Goal: Information Seeking & Learning: Learn about a topic

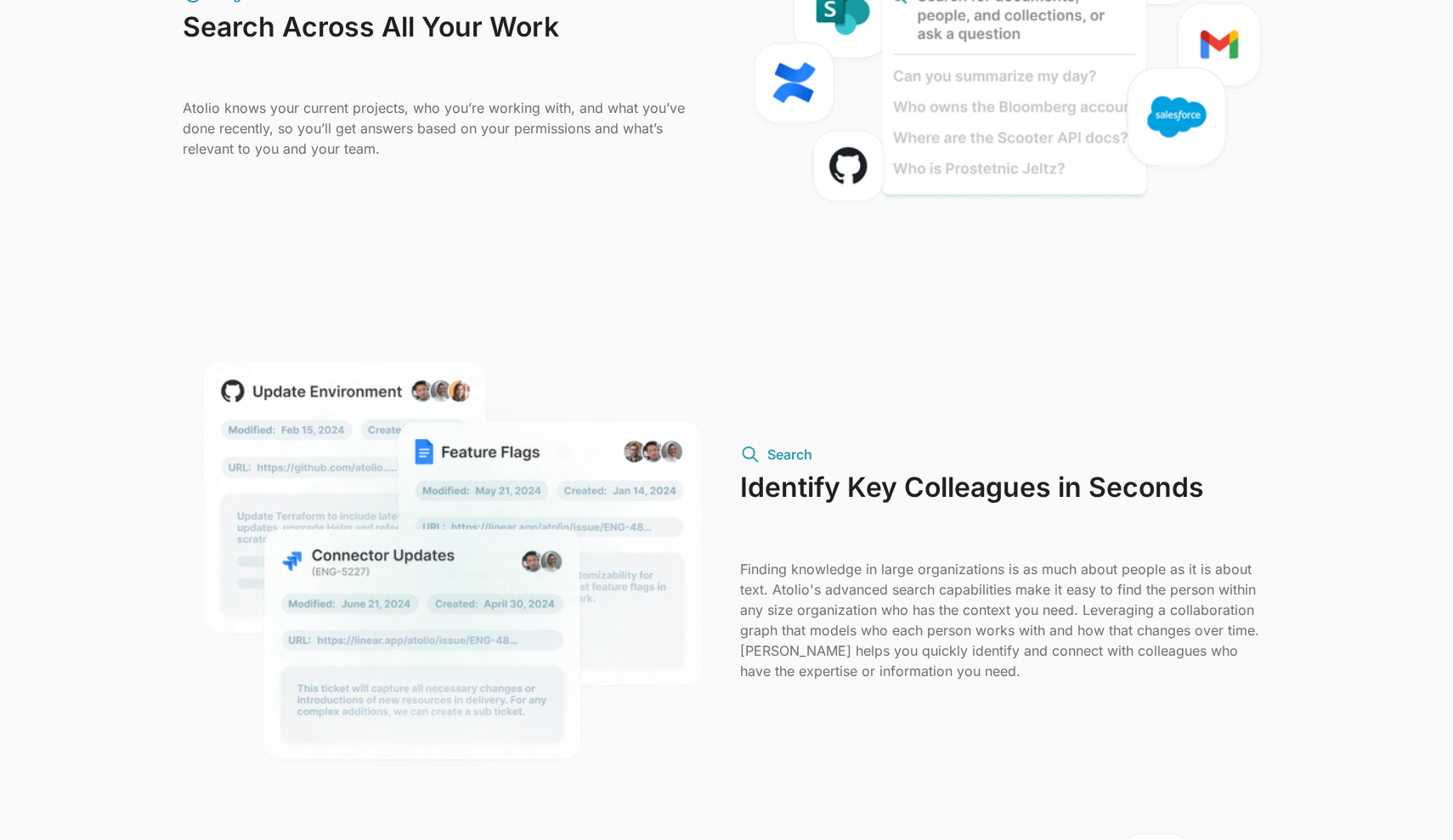
scroll to position [1239, 0]
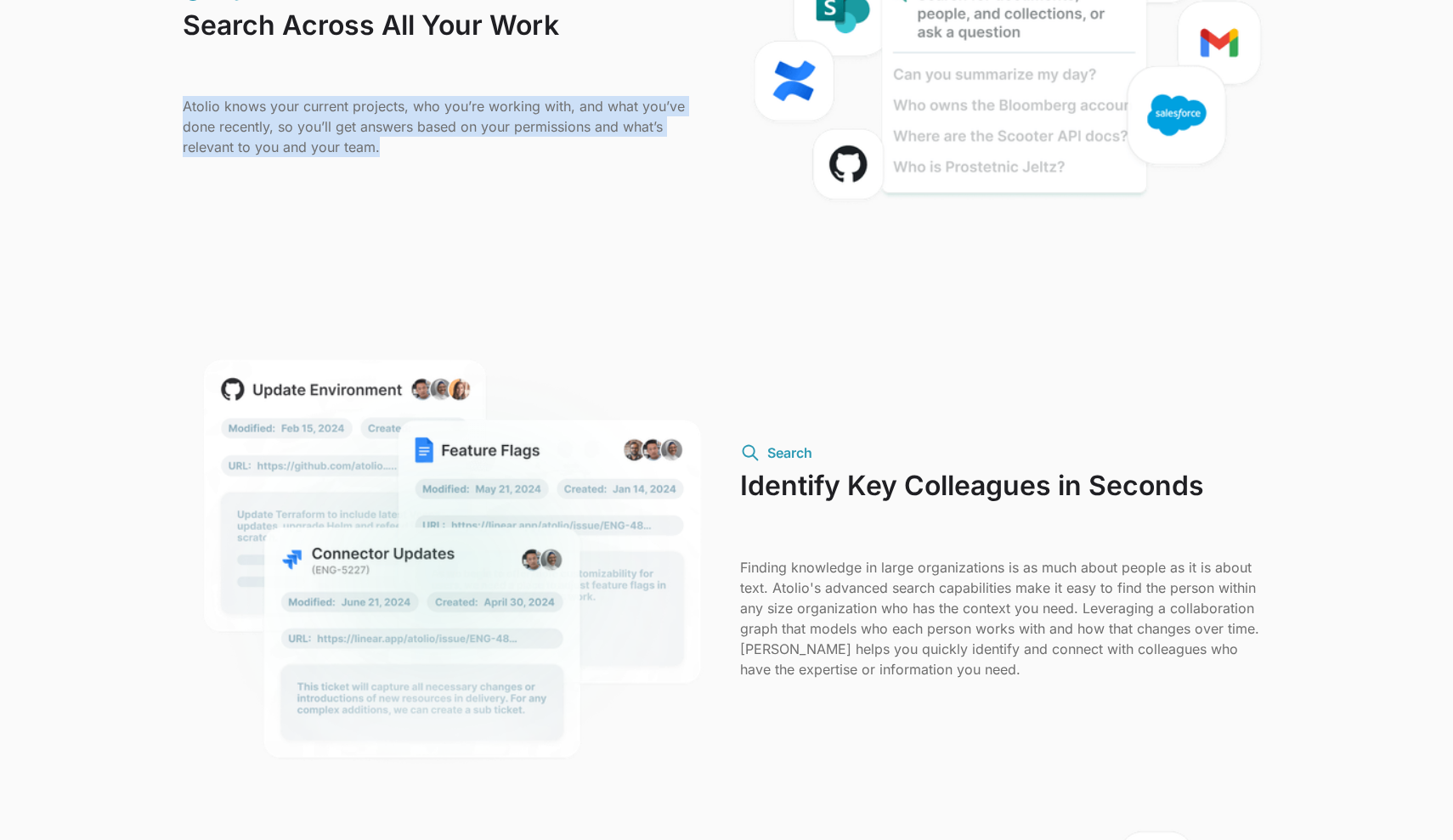
drag, startPoint x: 380, startPoint y: 151, endPoint x: 183, endPoint y: 105, distance: 202.3
click at [183, 105] on p "Atolio knows your current projects, who you’re working with, and what you’ve do…" at bounding box center [448, 127] width 531 height 61
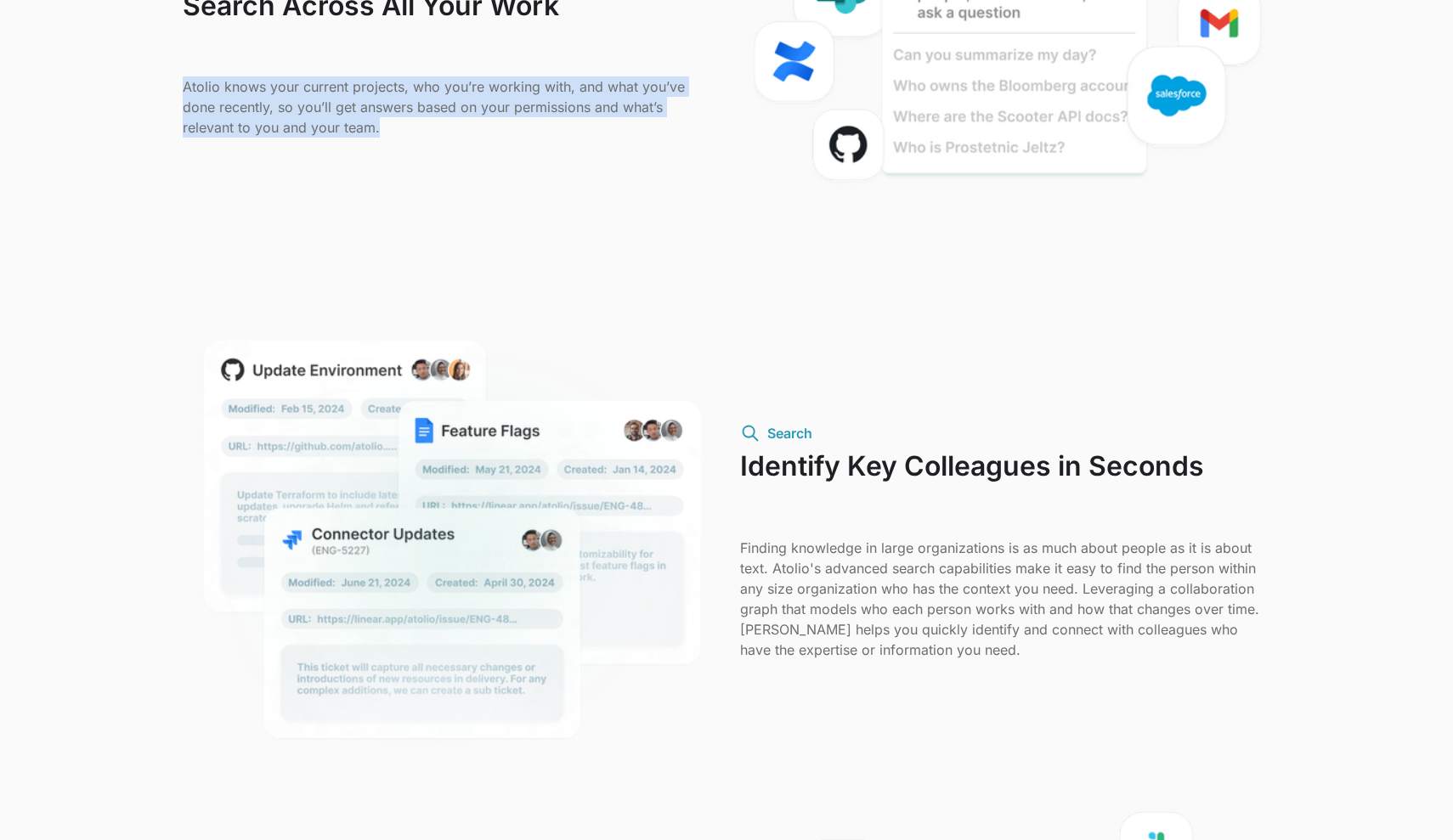
scroll to position [1260, 0]
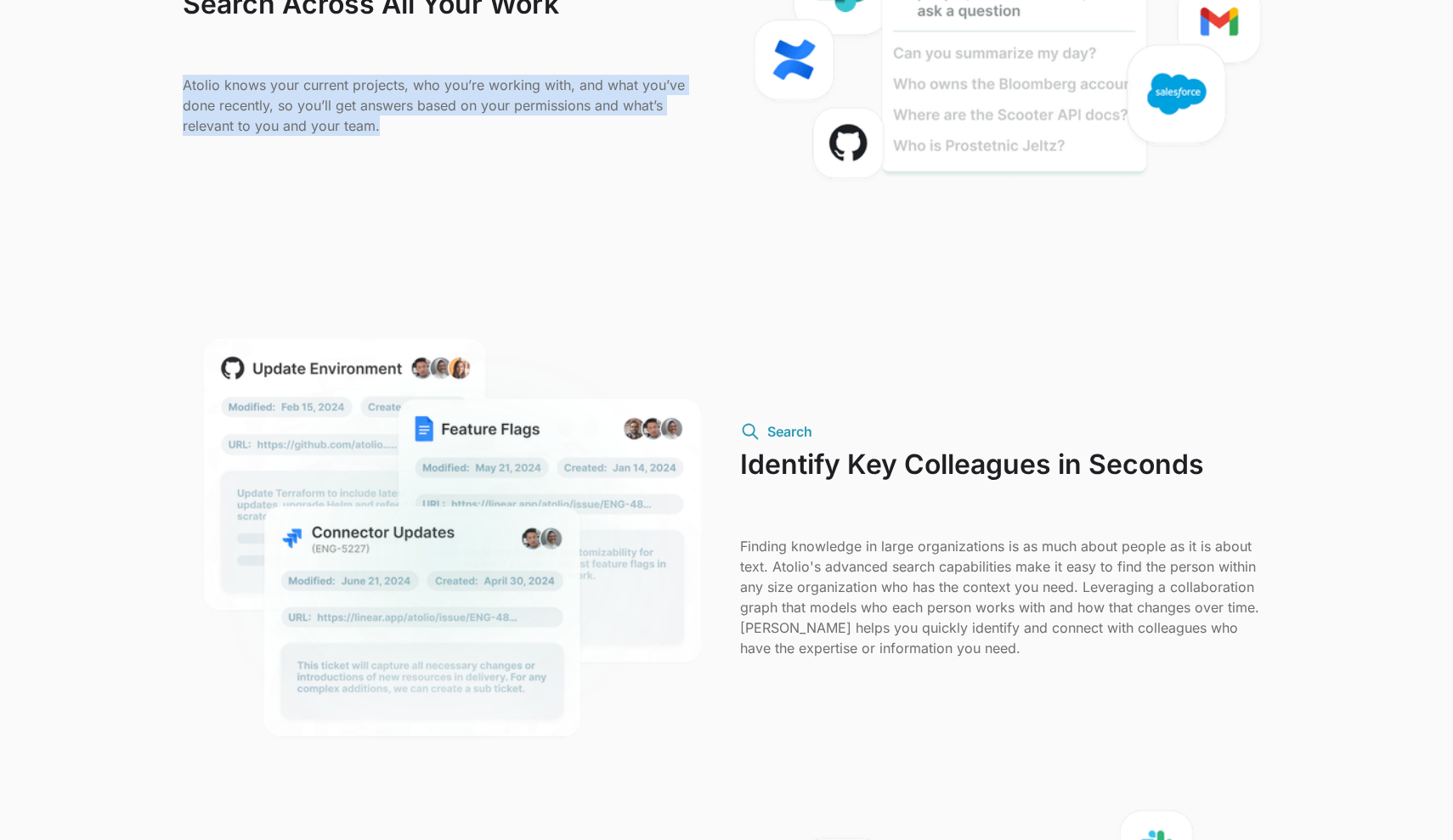
copy p "Atolio knows your current projects, who you’re working with, and what you’ve do…"
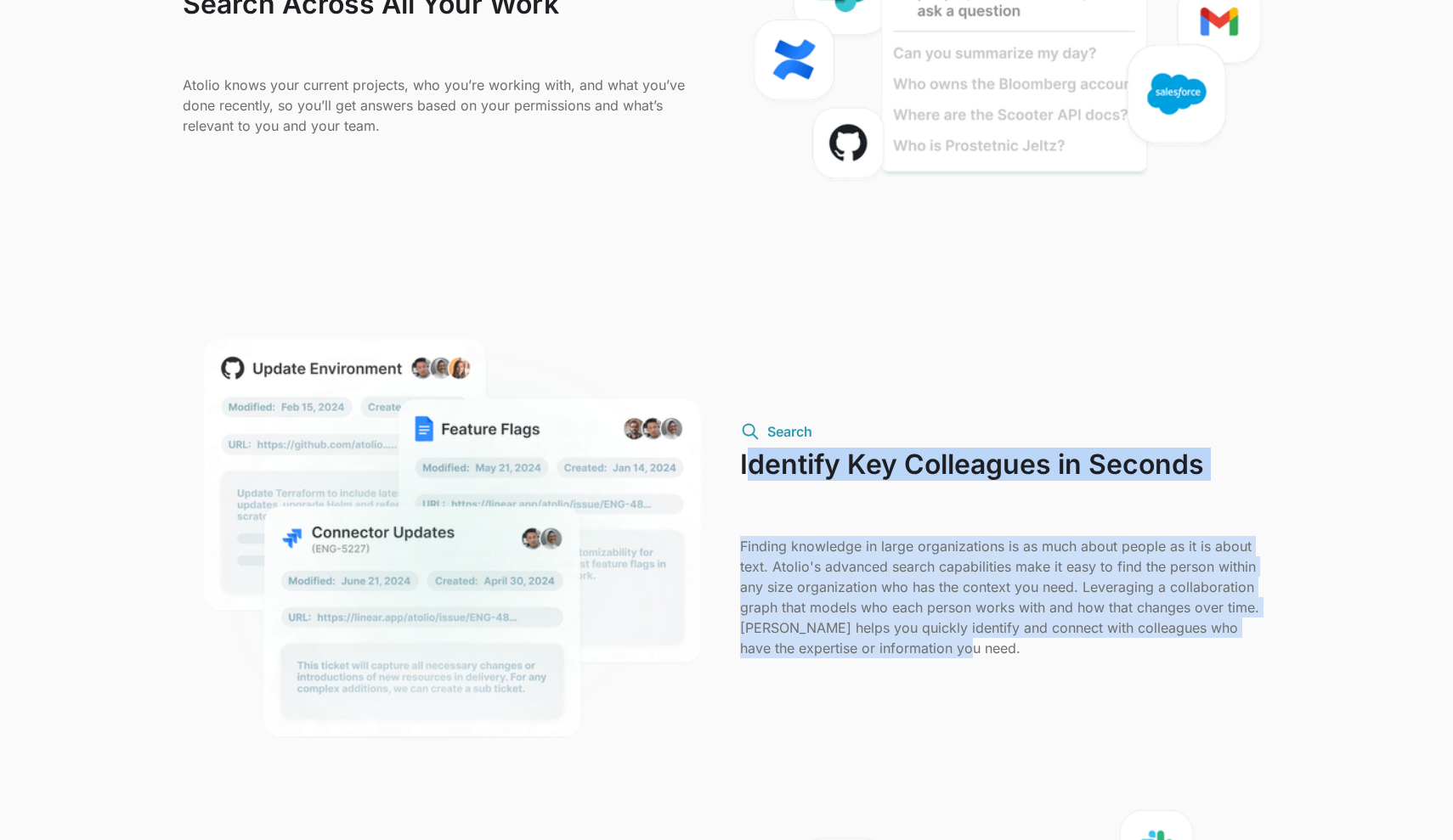
drag, startPoint x: 968, startPoint y: 648, endPoint x: 746, endPoint y: 464, distance: 288.3
click at [746, 464] on div "Search Identify Key Colleagues in Seconds Finding knowledge in large organizati…" at bounding box center [1006, 539] width 531 height 236
drag, startPoint x: 742, startPoint y: 461, endPoint x: 983, endPoint y: 659, distance: 311.9
click at [983, 659] on div "Search Identify Key Colleagues in Seconds Finding knowledge in large organizati…" at bounding box center [726, 539] width 1088 height 444
copy div "Identify Key Colleagues in Seconds Finding knowledge in large organizations is …"
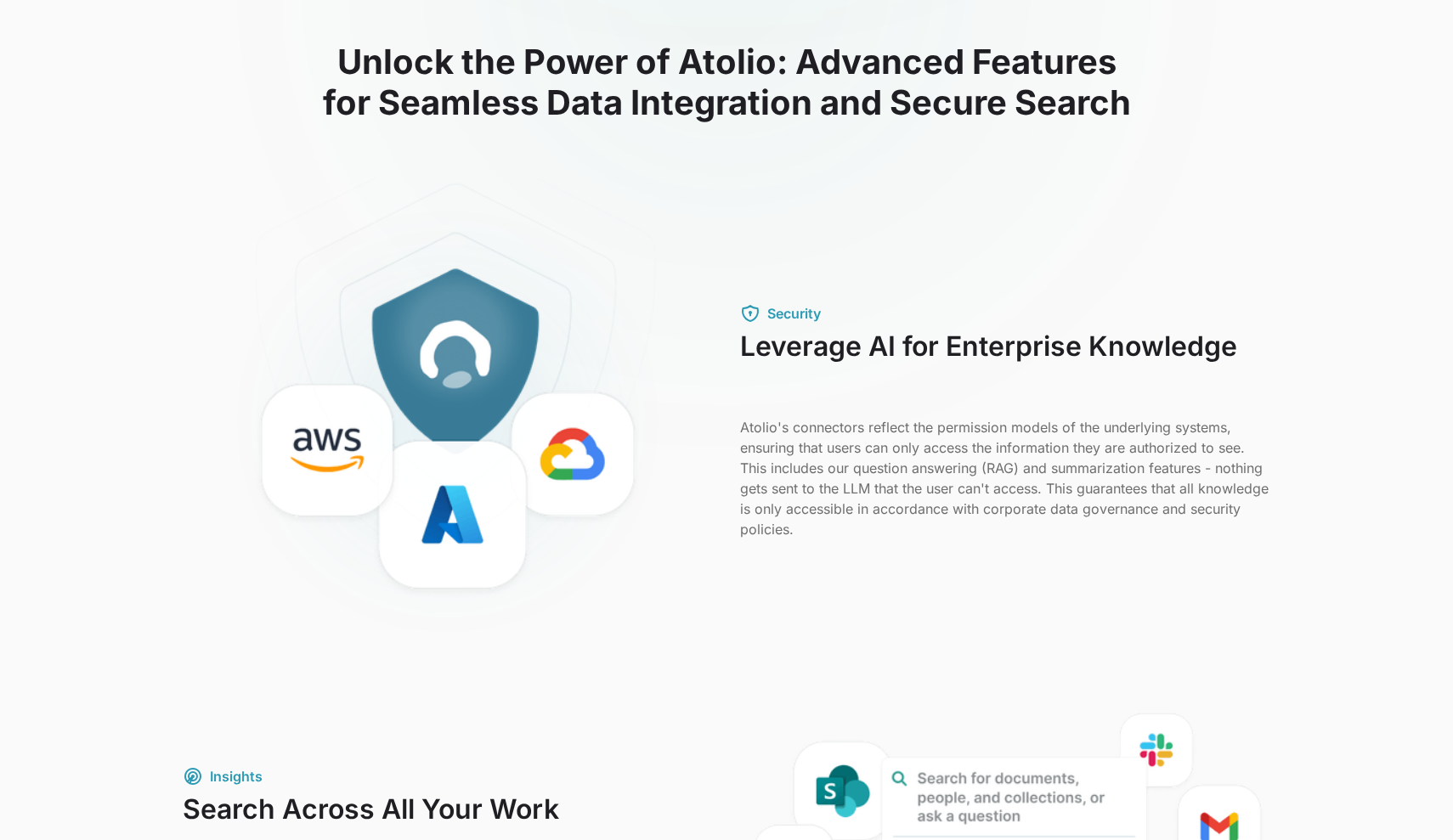
scroll to position [449, 0]
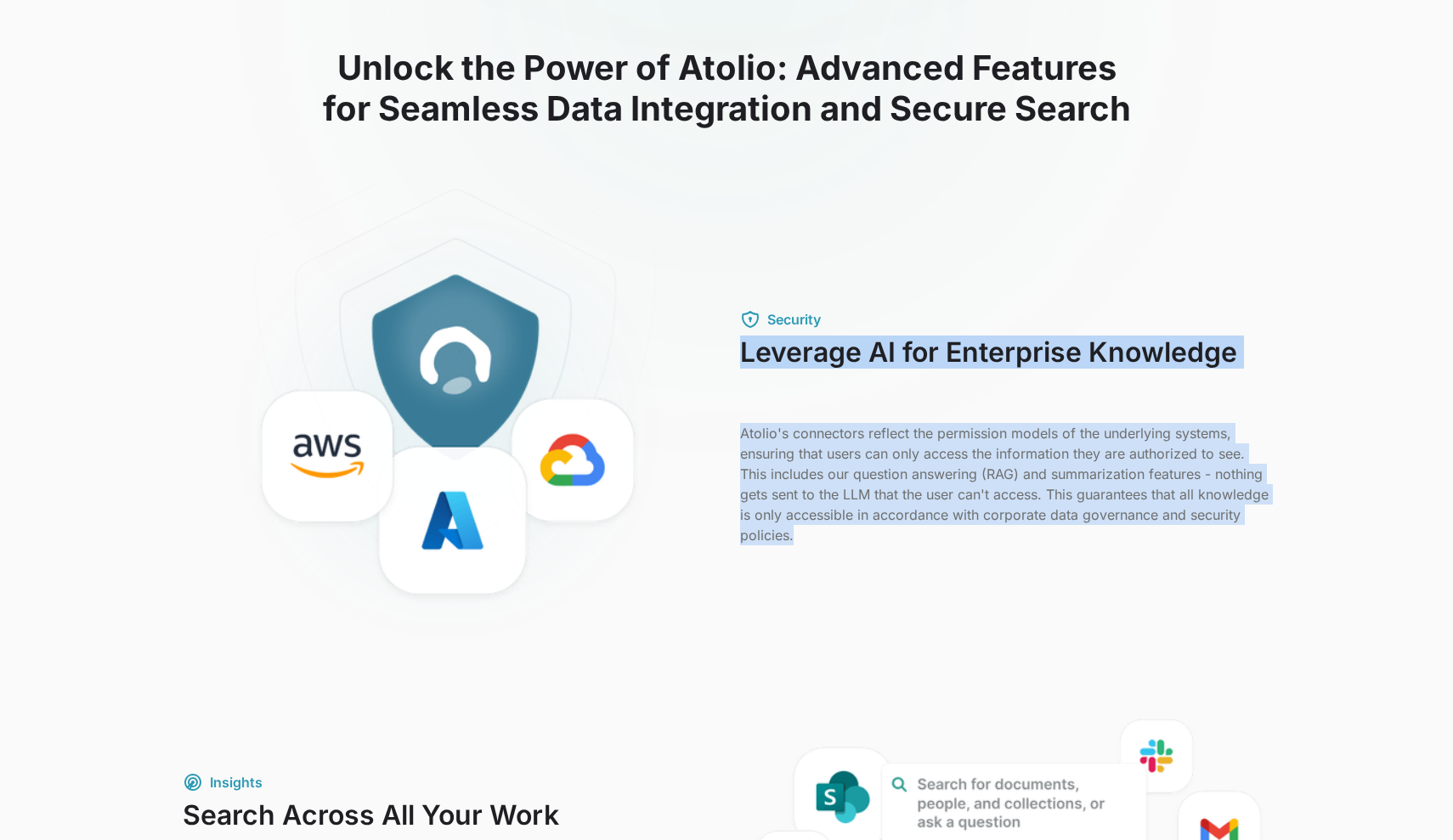
drag, startPoint x: 868, startPoint y: 547, endPoint x: 736, endPoint y: 356, distance: 232.2
click at [736, 356] on div "Security Leverage AI for Enterprise Knowledge Atolio's connectors reflect the p…" at bounding box center [726, 426] width 1088 height 488
copy div "Leverage AI for Enterprise Knowledge Atolio's connectors reflect the permission…"
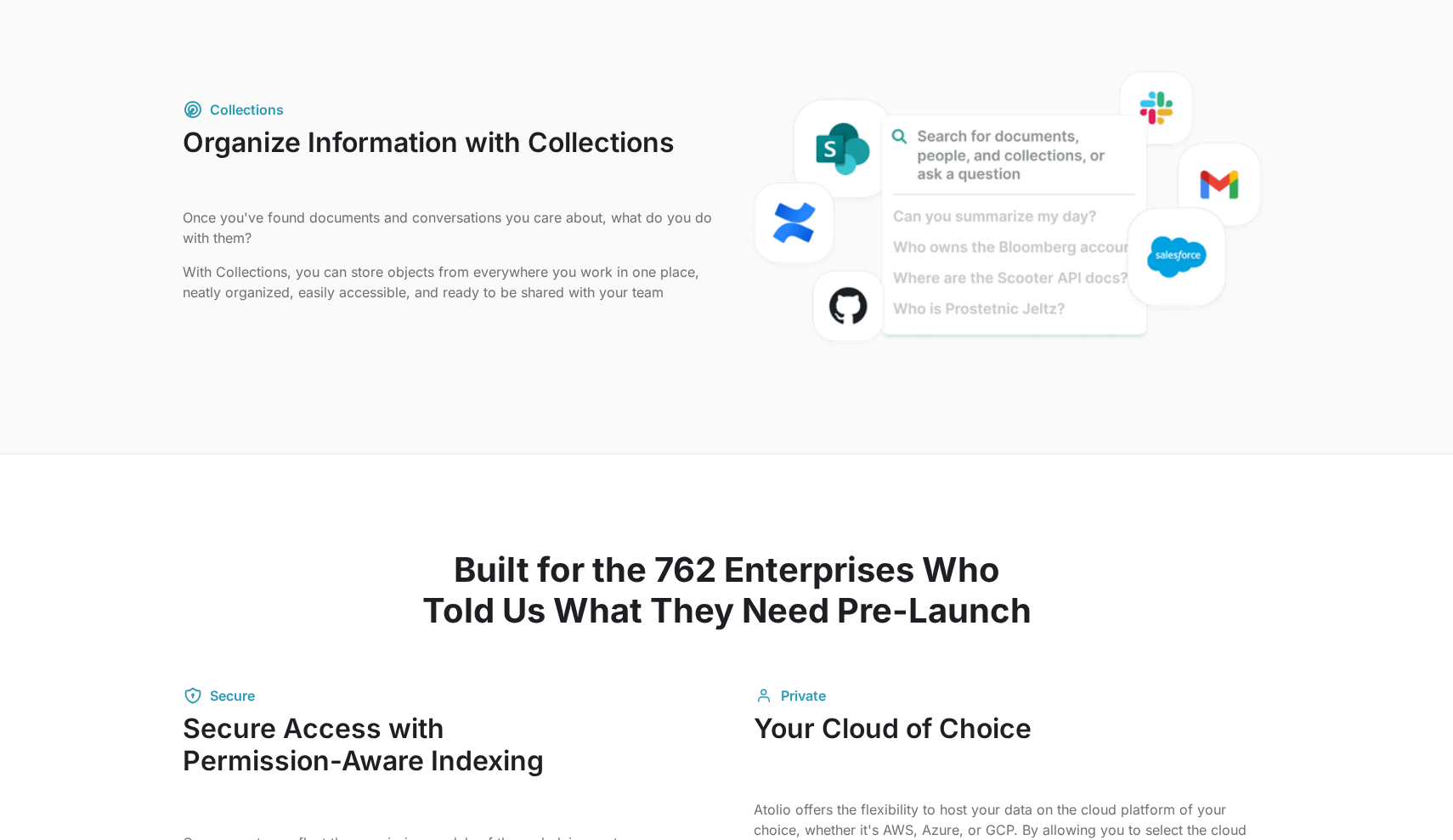
scroll to position [1994, 0]
